Goal: Task Accomplishment & Management: Complete application form

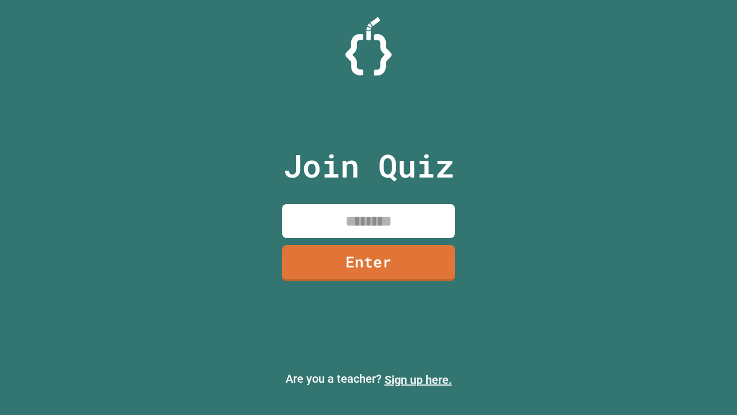
click at [418, 379] on link "Sign up here." at bounding box center [418, 380] width 67 height 14
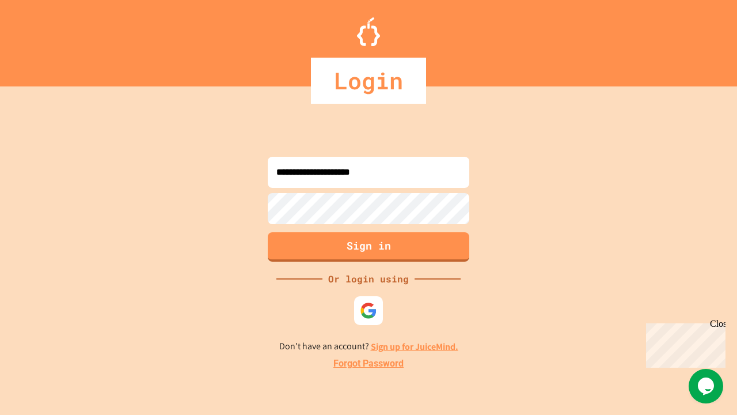
type input "**********"
